Goal: Task Accomplishment & Management: Use online tool/utility

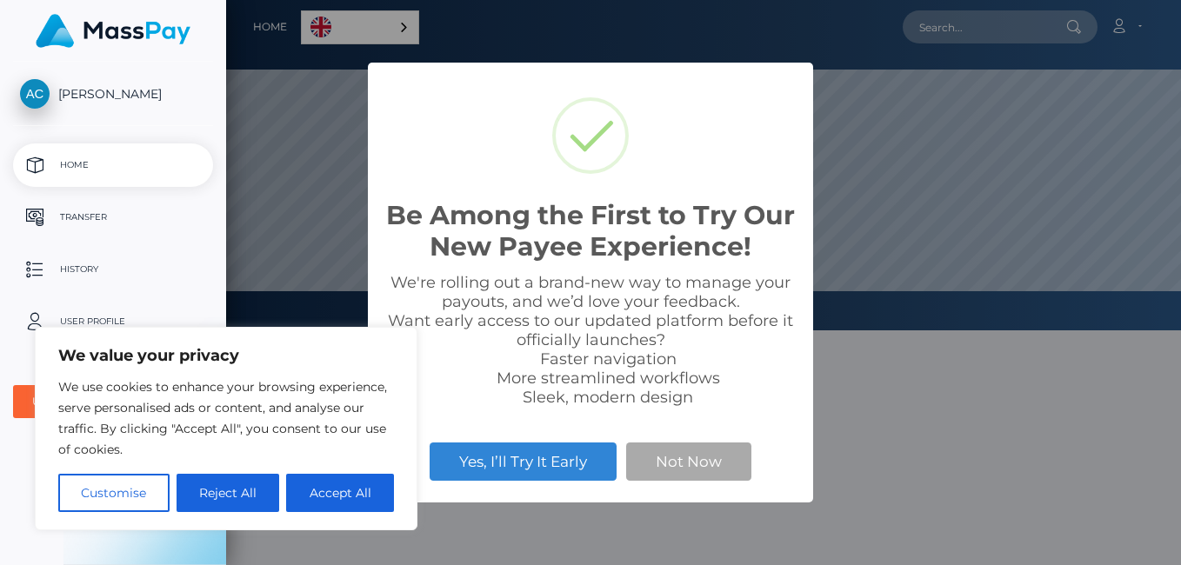
scroll to position [331, 955]
click at [329, 493] on button "Accept All" at bounding box center [340, 493] width 108 height 38
checkbox input "true"
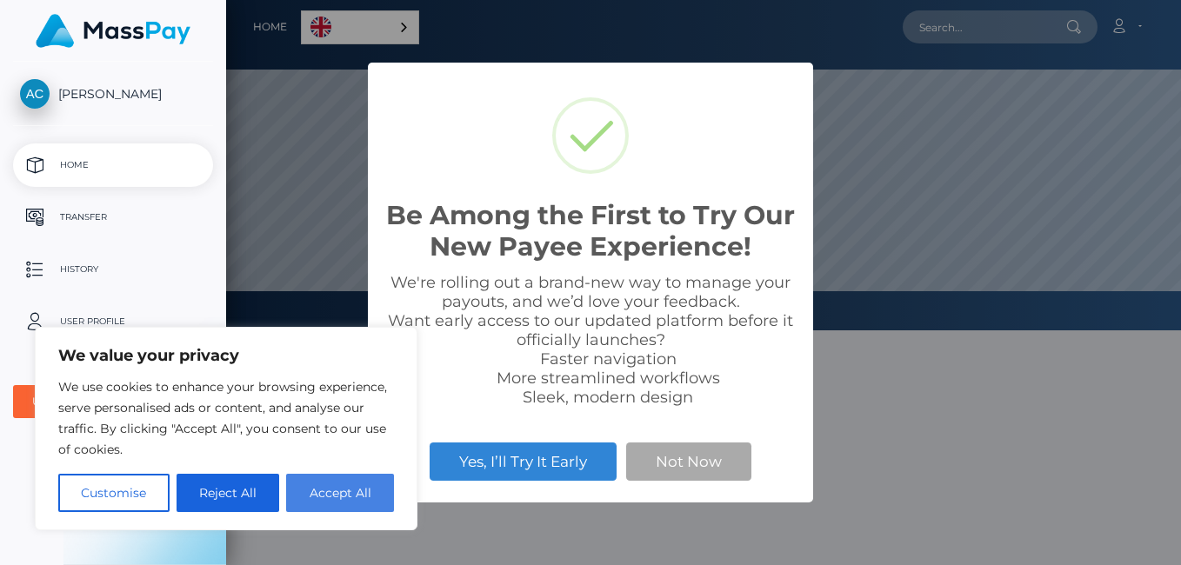
checkbox input "true"
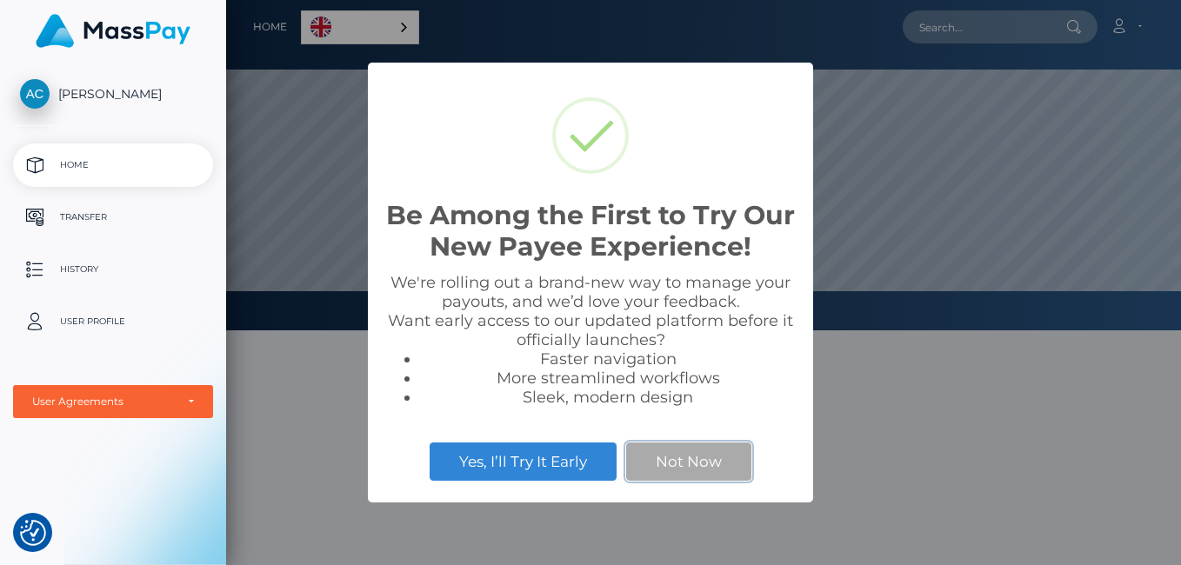
click at [698, 464] on button "Not Now" at bounding box center [688, 462] width 125 height 38
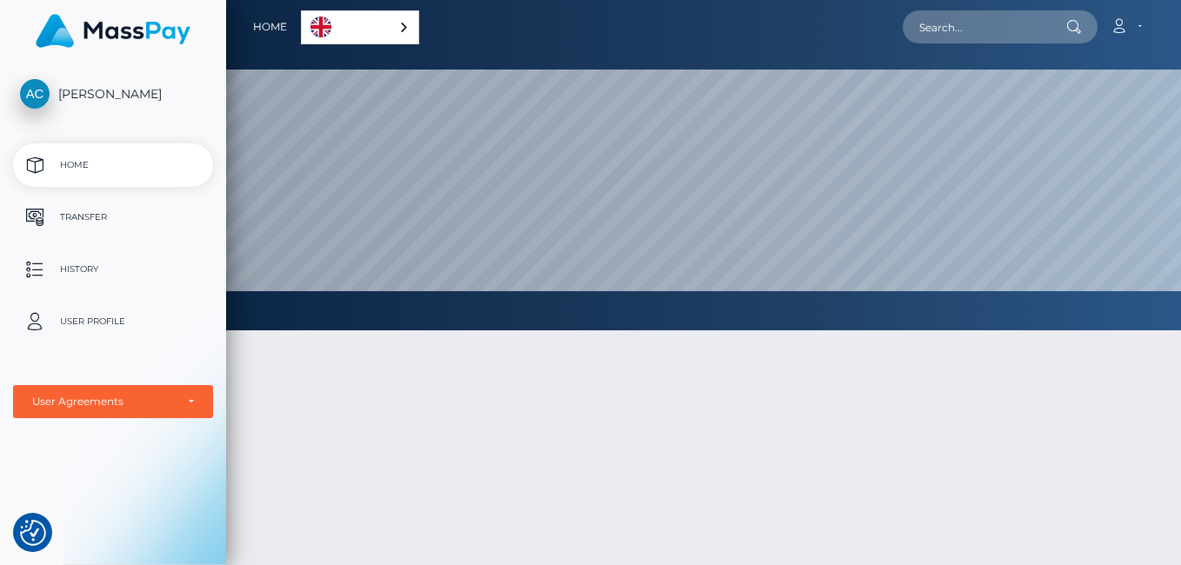
click at [80, 210] on p "Transfer" at bounding box center [113, 217] width 186 height 26
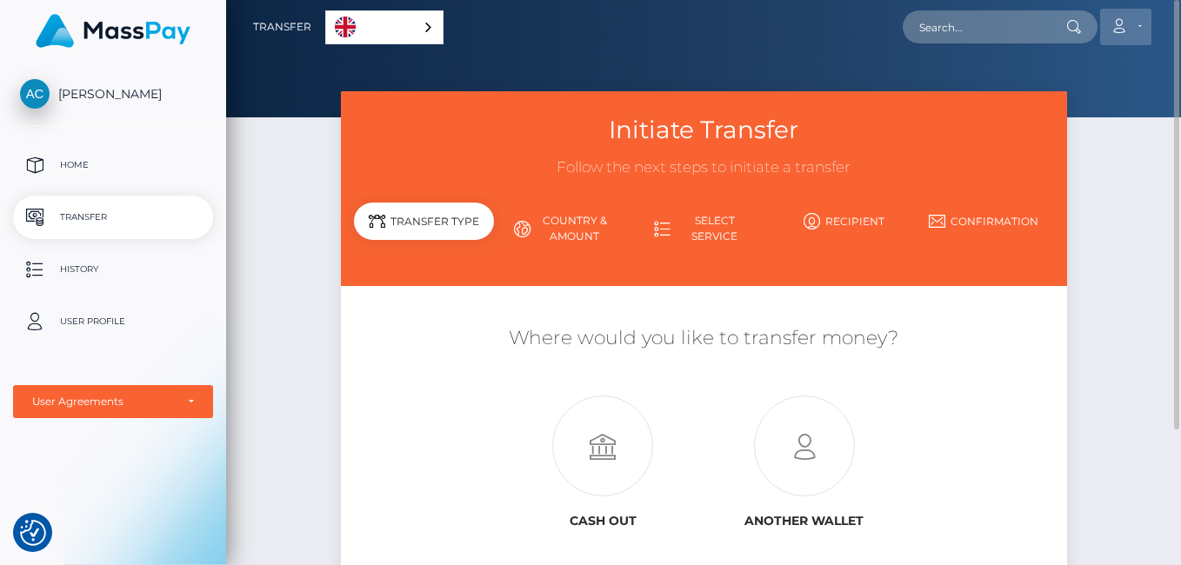
click at [1125, 29] on icon at bounding box center [1119, 26] width 18 height 14
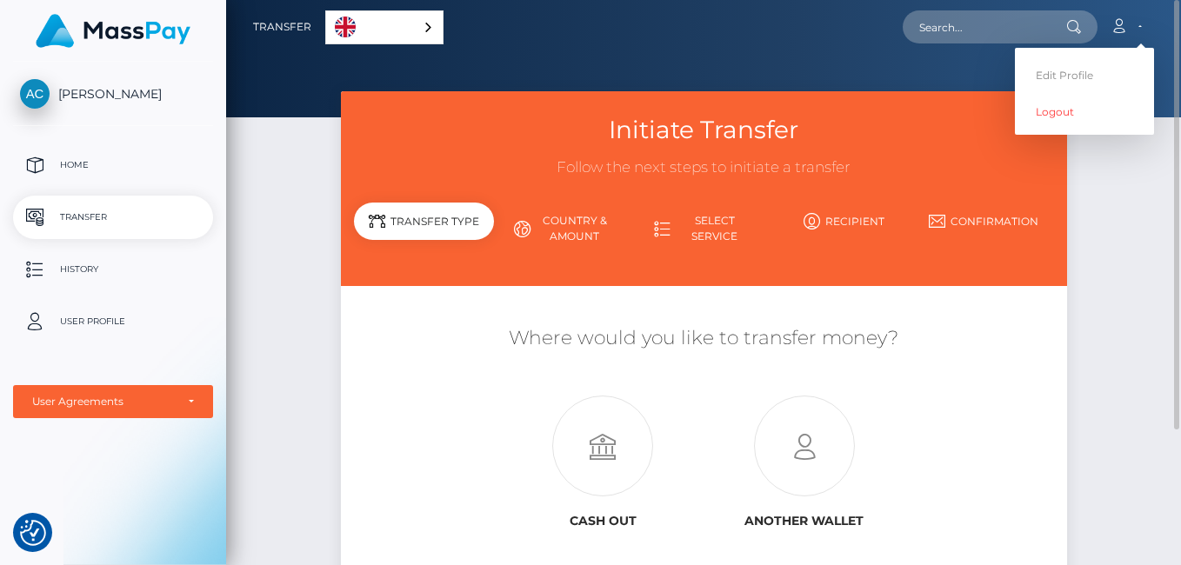
click at [1123, 170] on div "Initiate Transfer Follow the next steps to initiate a transfer Transfer Type Co…" at bounding box center [703, 375] width 955 height 569
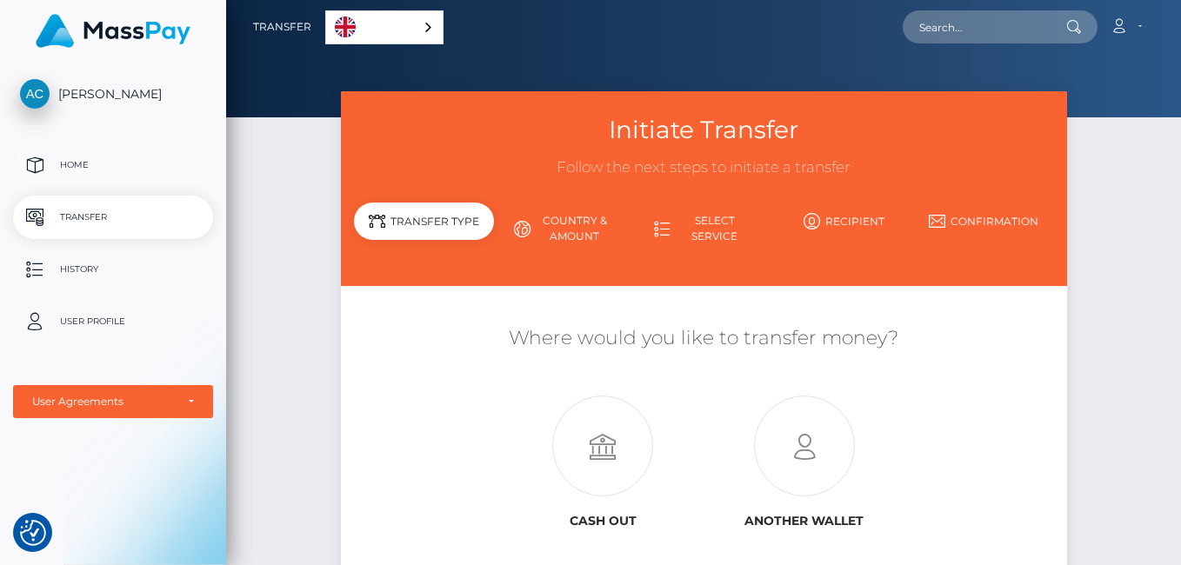
click at [89, 160] on p "Home" at bounding box center [113, 165] width 186 height 26
click at [304, 172] on div "Initiate Transfer Follow the next steps to initiate a transfer Transfer Type Co…" at bounding box center [703, 375] width 955 height 569
